Goal: Transaction & Acquisition: Purchase product/service

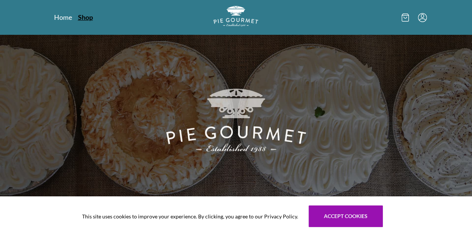
click at [78, 16] on link "Shop" at bounding box center [85, 17] width 15 height 9
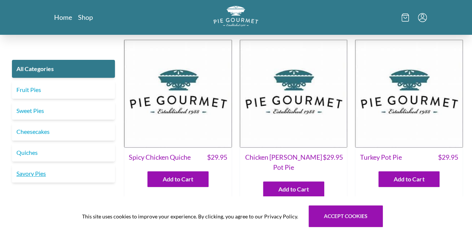
click at [46, 176] on link "Savory Pies" at bounding box center [63, 173] width 103 height 18
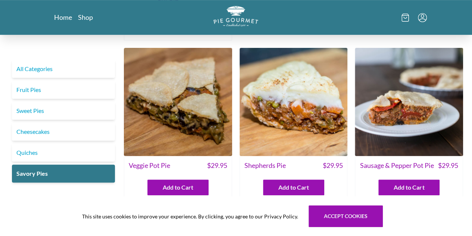
scroll to position [150, 0]
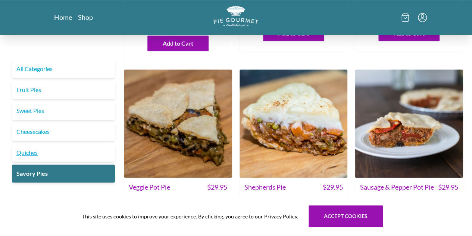
click at [55, 157] on link "Quiches" at bounding box center [63, 152] width 103 height 18
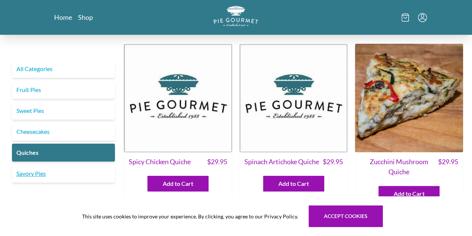
click at [51, 180] on link "Savory Pies" at bounding box center [63, 173] width 103 height 18
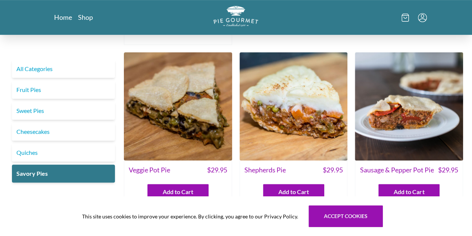
scroll to position [190, 0]
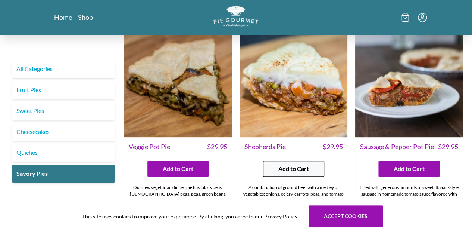
click at [280, 164] on span "Add to Cart" at bounding box center [294, 168] width 31 height 9
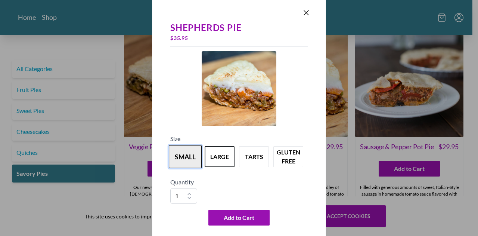
click at [187, 158] on button "small" at bounding box center [185, 156] width 33 height 23
click at [207, 156] on button "large" at bounding box center [219, 156] width 33 height 23
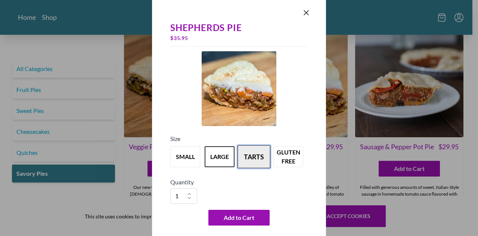
click at [255, 155] on button "tarts" at bounding box center [254, 156] width 33 height 23
click at [227, 159] on button "large" at bounding box center [219, 156] width 33 height 23
click at [308, 12] on icon "Close panel" at bounding box center [306, 12] width 9 height 9
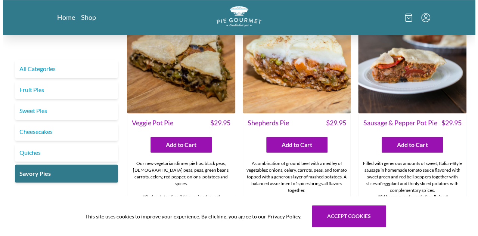
scroll to position [216, 0]
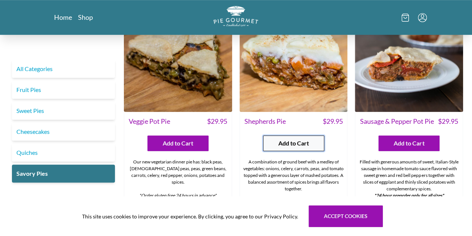
click at [276, 135] on button "Add to Cart" at bounding box center [293, 143] width 61 height 16
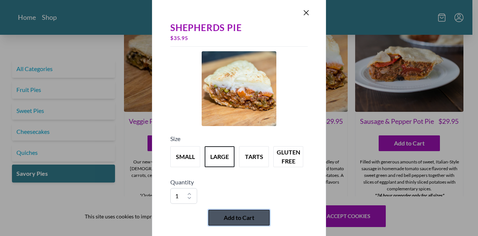
click at [237, 219] on span "Add to Cart" at bounding box center [239, 217] width 31 height 9
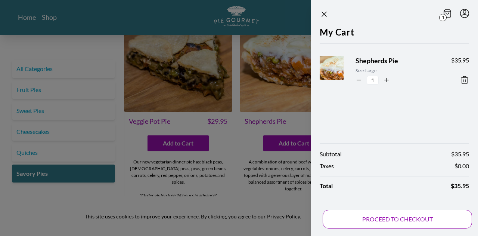
click at [374, 219] on button "PROCEED TO CHECKOUT" at bounding box center [397, 219] width 149 height 19
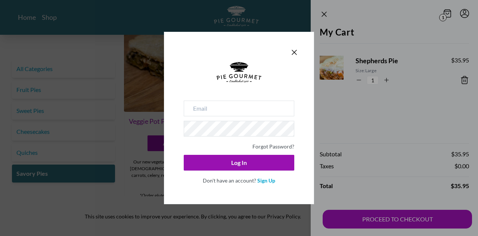
click at [235, 118] on div "Forgot Password? Log In Don't have an account? Sign Up" at bounding box center [239, 141] width 111 height 83
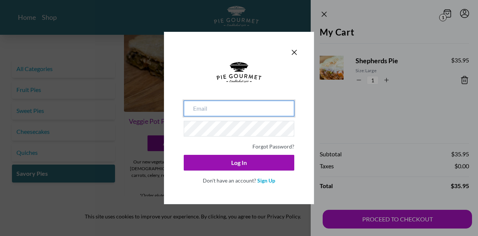
click at [235, 114] on input "email" at bounding box center [239, 108] width 111 height 16
type input "[EMAIL_ADDRESS][DOMAIN_NAME]"
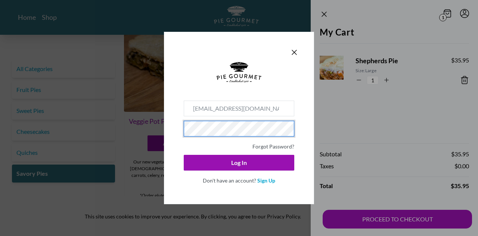
click at [184, 155] on button "Log In" at bounding box center [239, 163] width 111 height 16
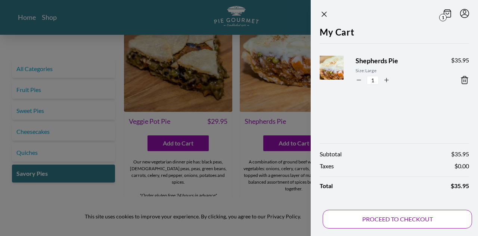
click at [387, 221] on button "PROCEED TO CHECKOUT" at bounding box center [397, 219] width 149 height 19
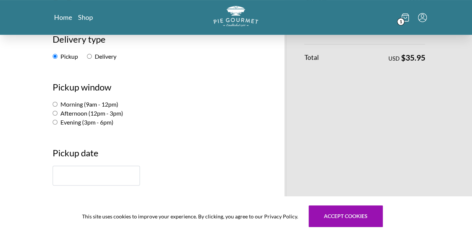
scroll to position [104, 0]
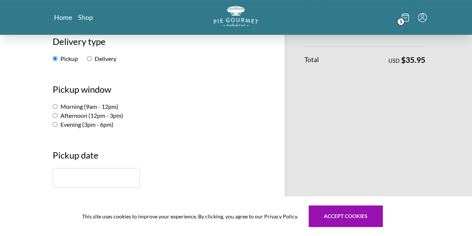
click at [53, 116] on label "Afternoon (12pm - 3pm)" at bounding box center [88, 115] width 71 height 7
click at [53, 116] on input "Afternoon (12pm - 3pm)" at bounding box center [55, 115] width 5 height 5
radio input "true"
click at [53, 176] on input "text" at bounding box center [96, 178] width 87 height 20
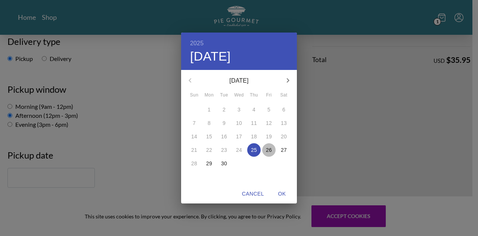
click at [267, 147] on p "26" at bounding box center [269, 149] width 6 height 7
click at [282, 191] on span "OK" at bounding box center [282, 193] width 18 height 9
type input "[DATE]"
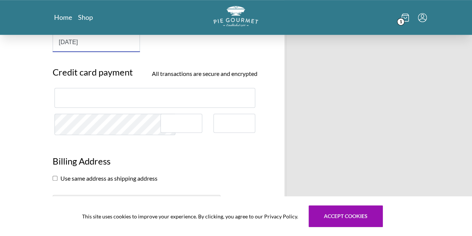
scroll to position [238, 0]
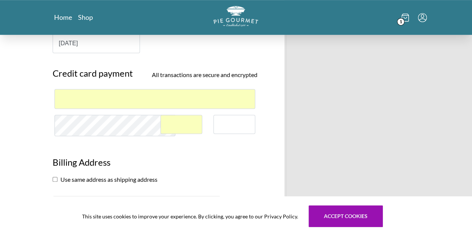
click at [226, 119] on div at bounding box center [235, 124] width 42 height 19
click at [215, 170] on h3 "Billing Address" at bounding box center [155, 164] width 205 height 19
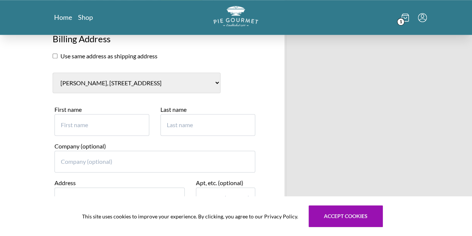
scroll to position [360, 0]
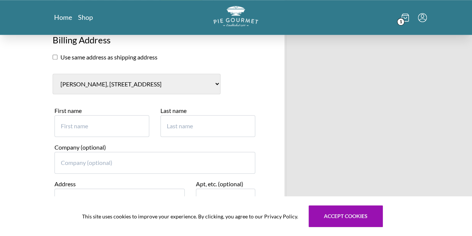
click at [77, 128] on input "First name" at bounding box center [102, 126] width 95 height 22
type input "[PERSON_NAME]"
type input "2"
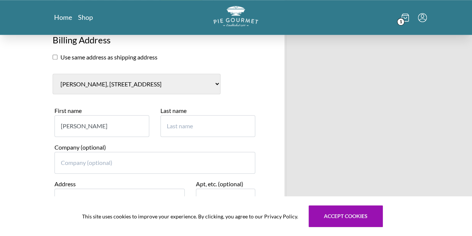
type input "[PERSON_NAME]"
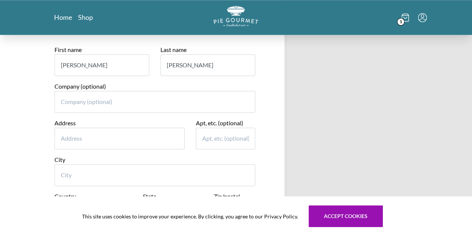
scroll to position [442, 0]
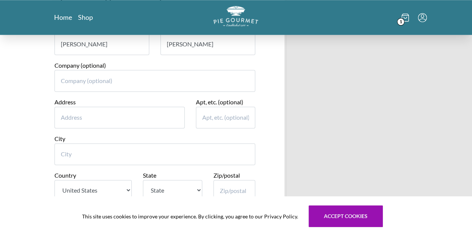
click at [143, 128] on div "Address" at bounding box center [120, 115] width 142 height 37
click at [142, 117] on input "Address" at bounding box center [120, 117] width 130 height 22
type input "[STREET_ADDRESS]"
type input "[GEOGRAPHIC_DATA]"
select select "VA"
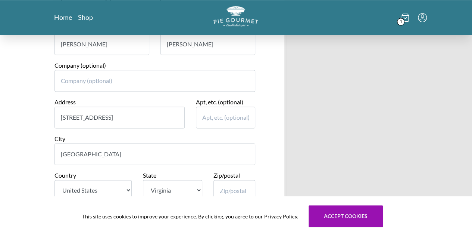
type input "22180-6930"
type input "9147032610"
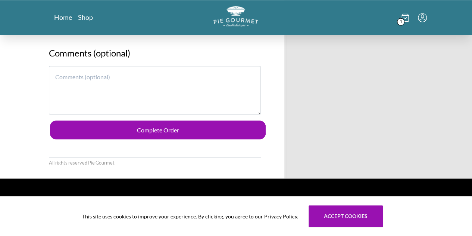
scroll to position [644, 0]
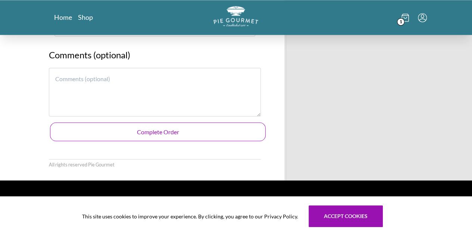
click at [248, 127] on button "Complete Order" at bounding box center [158, 131] width 216 height 19
